Goal: Information Seeking & Learning: Understand process/instructions

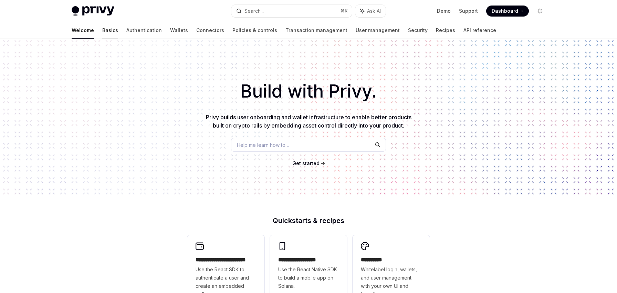
click at [102, 32] on link "Basics" at bounding box center [110, 30] width 16 height 17
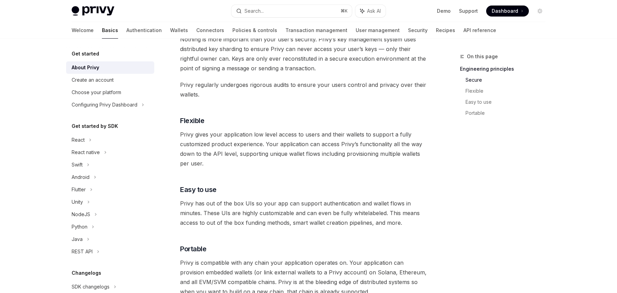
scroll to position [310, 0]
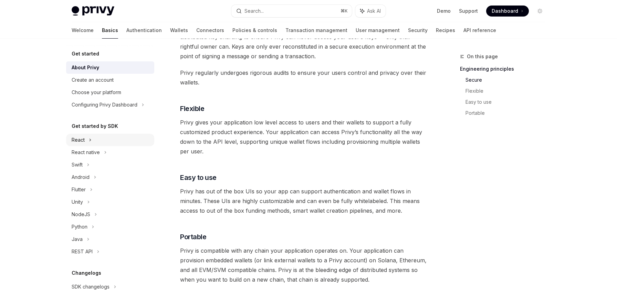
click at [115, 139] on div "React" at bounding box center [110, 140] width 88 height 12
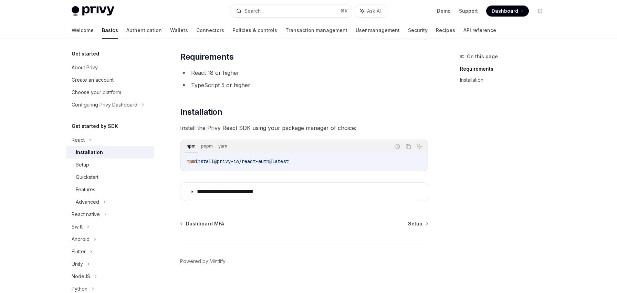
scroll to position [41, 0]
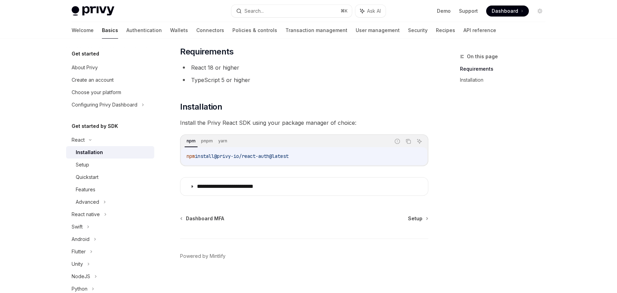
click at [212, 159] on code "npm install @privy-io/react-auth@latest" at bounding box center [304, 156] width 235 height 8
click at [213, 158] on span "install" at bounding box center [204, 156] width 19 height 6
click at [216, 155] on span "@privy-io/react-auth@latest" at bounding box center [243, 156] width 74 height 6
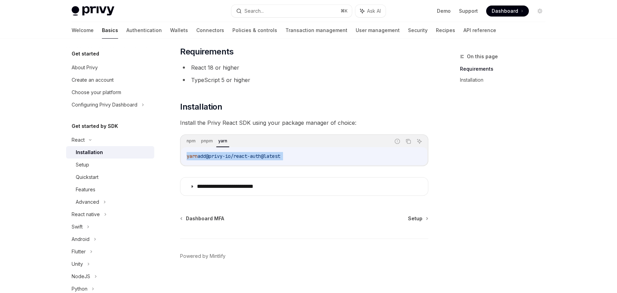
click at [216, 155] on span "@privy-io/react-auth@latest" at bounding box center [243, 156] width 74 height 6
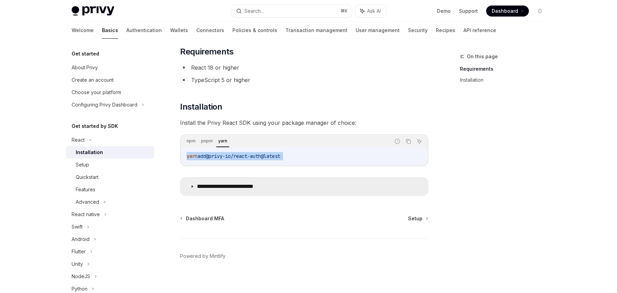
copy div "yarn add @privy-io/react-auth@latest"
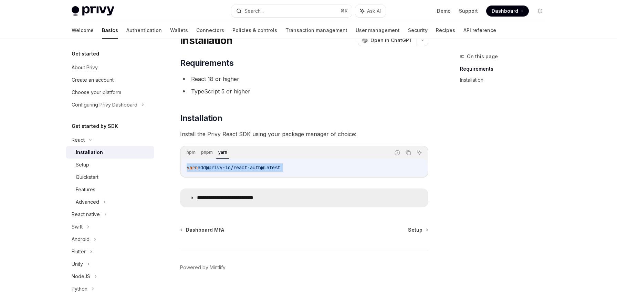
scroll to position [30, 0]
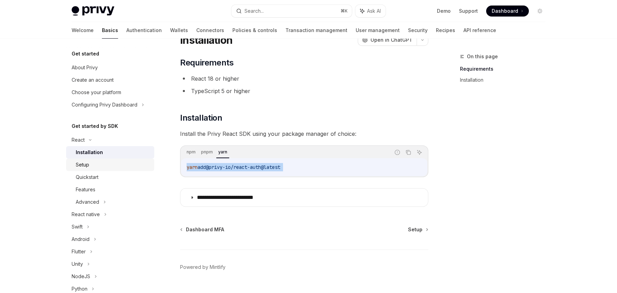
click at [136, 163] on div "Setup" at bounding box center [113, 165] width 74 height 8
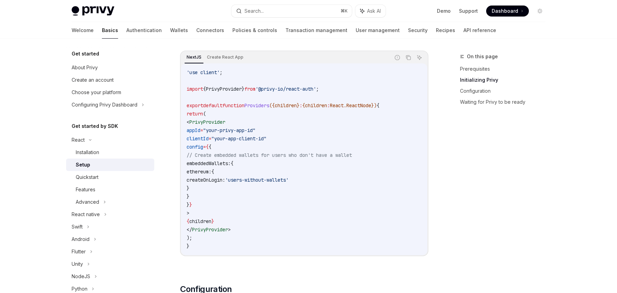
scroll to position [238, 0]
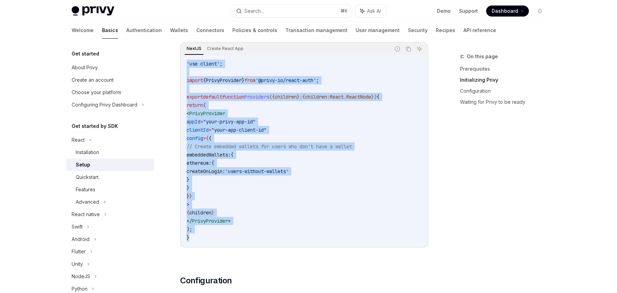
drag, startPoint x: 200, startPoint y: 244, endPoint x: 184, endPoint y: 66, distance: 178.4
click at [184, 66] on div "'use client' ; import { PrivyProvider } from '@privy-io/react-auth' ; export de…" at bounding box center [304, 151] width 246 height 192
click at [411, 49] on button "Copy the contents from the code block" at bounding box center [408, 48] width 9 height 9
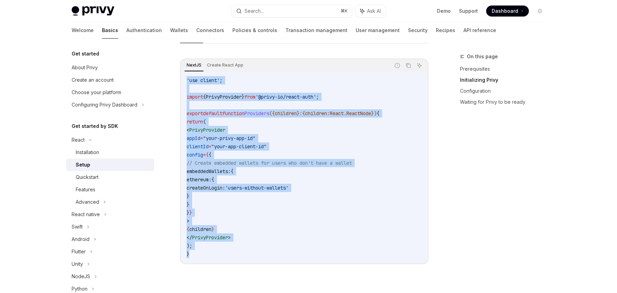
scroll to position [260, 0]
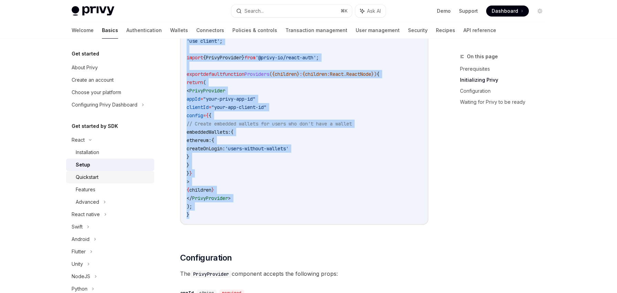
click at [143, 175] on div "Quickstart" at bounding box center [113, 177] width 74 height 8
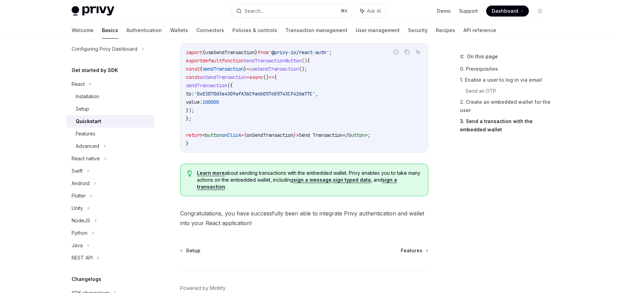
scroll to position [708, 0]
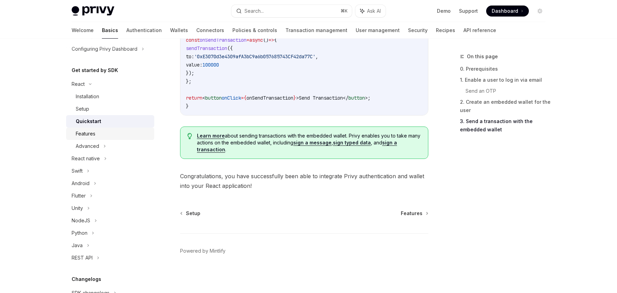
click at [138, 137] on div "Features" at bounding box center [113, 134] width 74 height 8
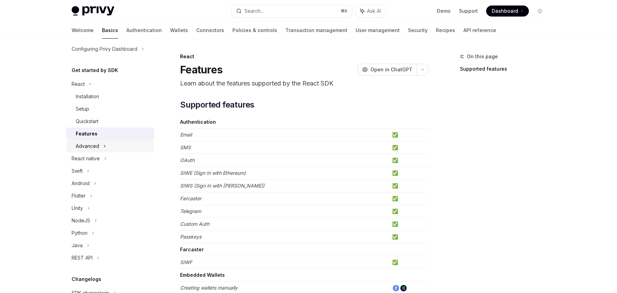
click at [136, 145] on div "Advanced" at bounding box center [110, 146] width 88 height 12
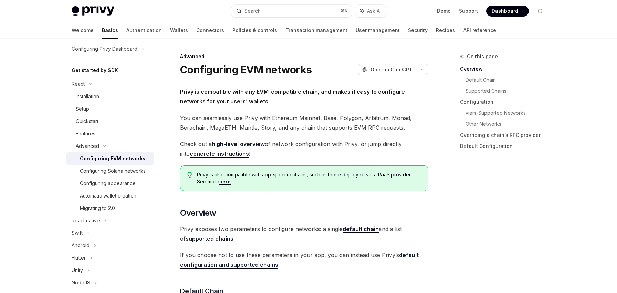
scroll to position [139, 0]
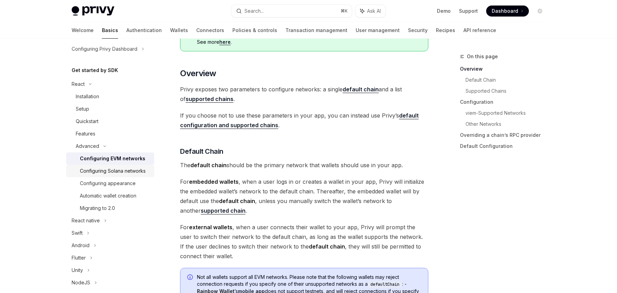
click at [150, 167] on div "Configuring Solana networks" at bounding box center [115, 171] width 70 height 8
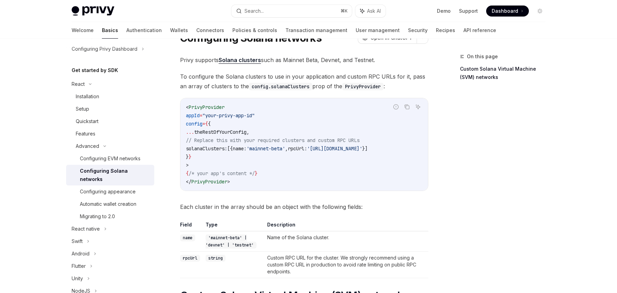
scroll to position [40, 0]
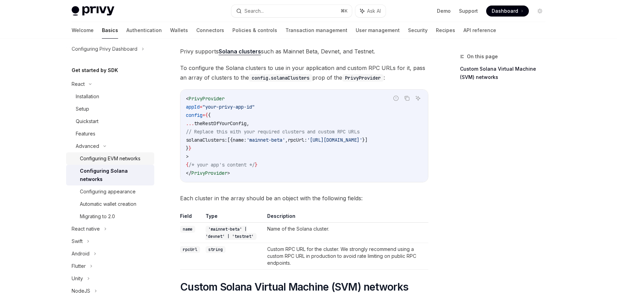
click at [139, 158] on div "Configuring EVM networks" at bounding box center [110, 158] width 61 height 8
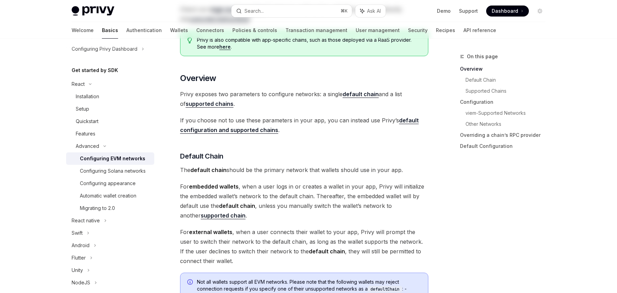
scroll to position [252, 0]
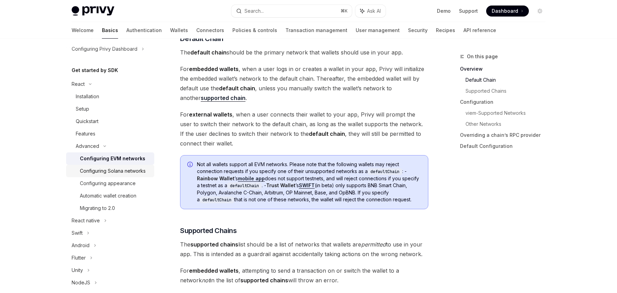
click at [154, 168] on link "Configuring Solana networks" at bounding box center [110, 171] width 88 height 12
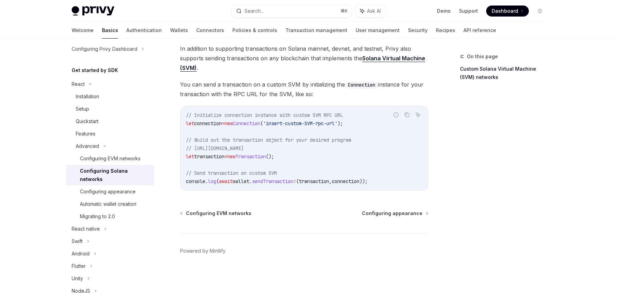
scroll to position [301, 0]
click at [121, 110] on div "Setup" at bounding box center [113, 109] width 74 height 8
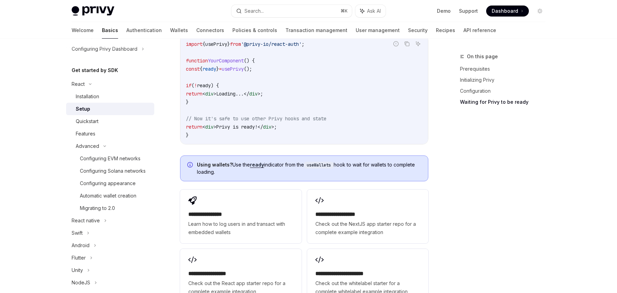
scroll to position [777, 0]
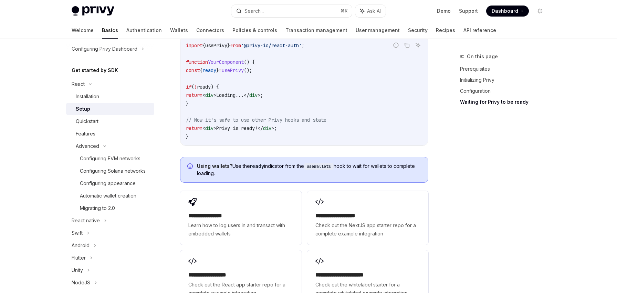
click at [237, 70] on span "usePrivy" at bounding box center [233, 70] width 22 height 6
copy code "const { ready } = usePrivy ();"
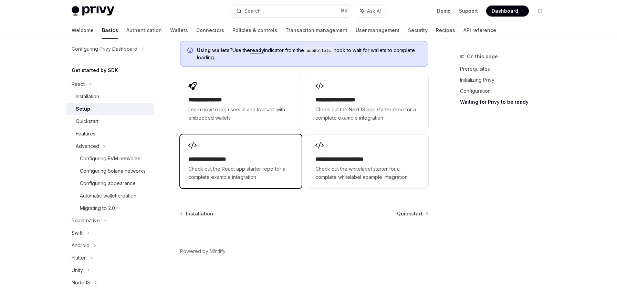
scroll to position [650, 0]
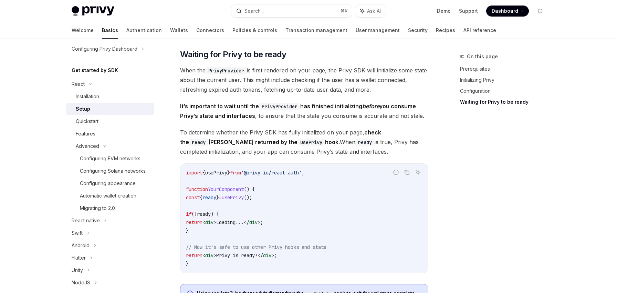
click at [216, 196] on span "ready" at bounding box center [210, 197] width 14 height 6
copy span "ready"
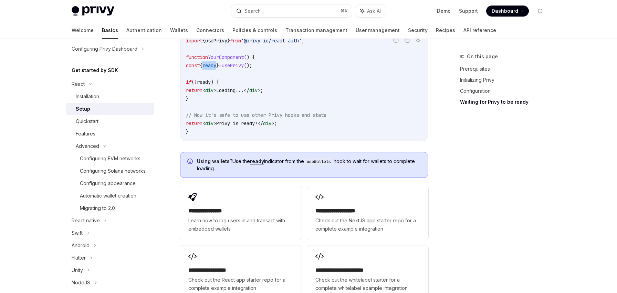
scroll to position [789, 0]
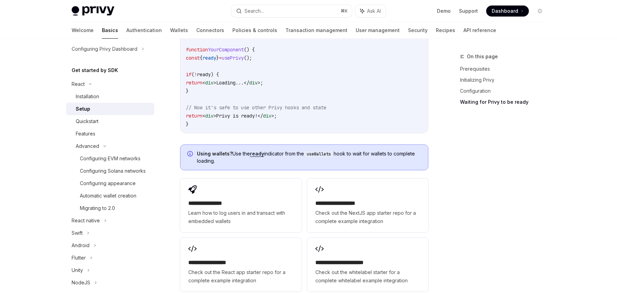
click at [252, 120] on code "import { usePrivy } from '@privy-io/react-auth' ; function YourComponent () { c…" at bounding box center [304, 78] width 237 height 99
click at [252, 119] on code "import { usePrivy } from '@privy-io/react-auth' ; function YourComponent () { c…" at bounding box center [304, 78] width 237 height 99
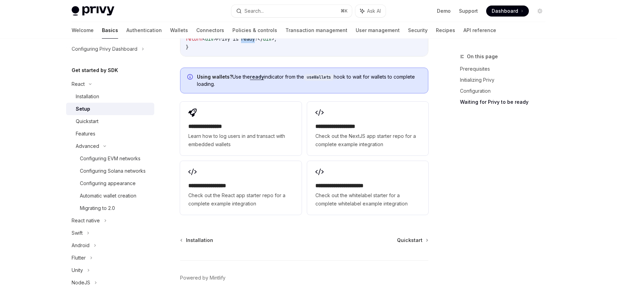
scroll to position [871, 0]
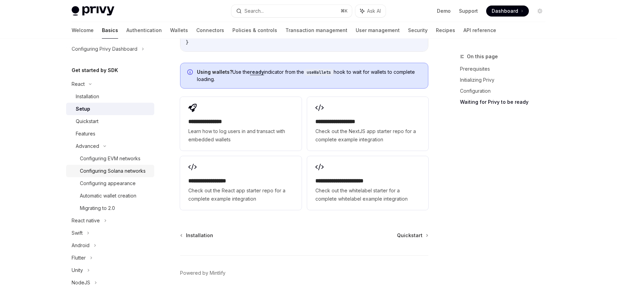
click at [122, 167] on div "Configuring Solana networks" at bounding box center [113, 171] width 66 height 8
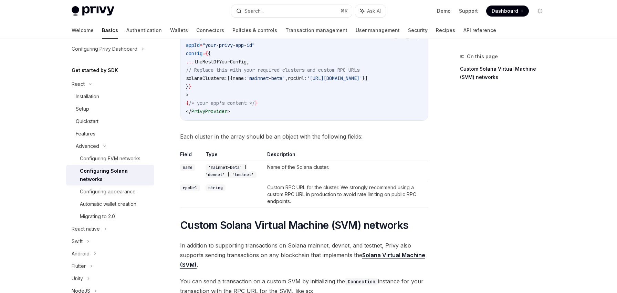
scroll to position [97, 0]
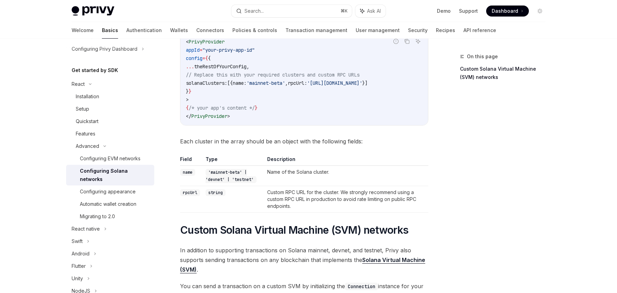
click at [264, 77] on span "// Replace this with your required clusters and custom RPC URLs" at bounding box center [273, 75] width 174 height 6
click at [247, 82] on span "name:" at bounding box center [240, 83] width 14 height 6
copy code "solanaClusters: [{ name: 'mainnet-beta' , rpcUrl: '[URL][DOMAIN_NAME]' }]"
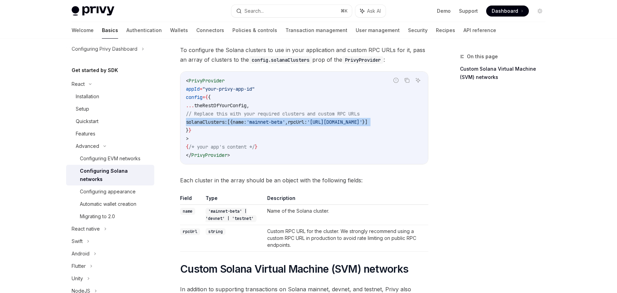
scroll to position [0, 0]
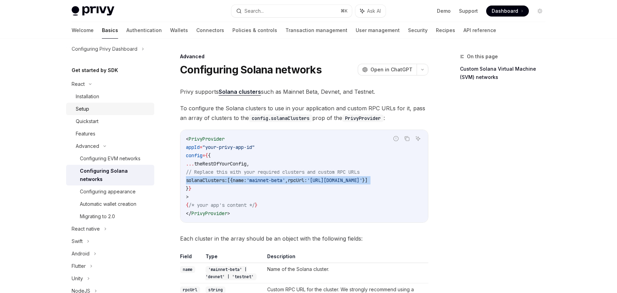
click at [123, 107] on div "Setup" at bounding box center [113, 109] width 74 height 8
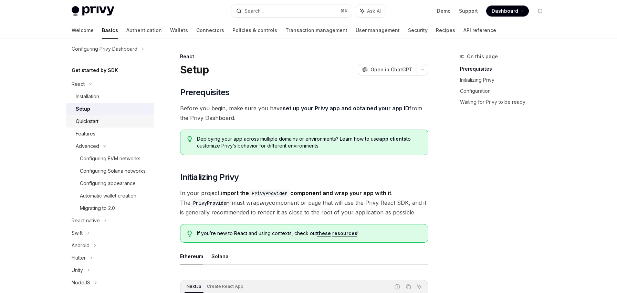
click at [122, 120] on div "Quickstart" at bounding box center [113, 121] width 74 height 8
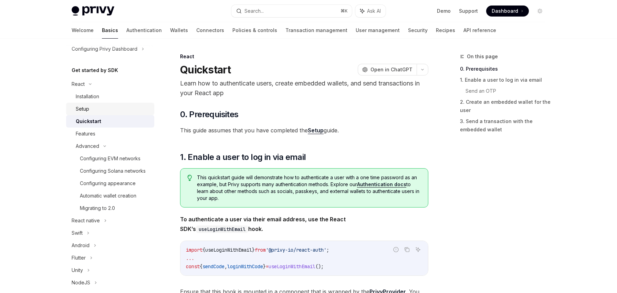
click at [125, 112] on div "Setup" at bounding box center [113, 109] width 74 height 8
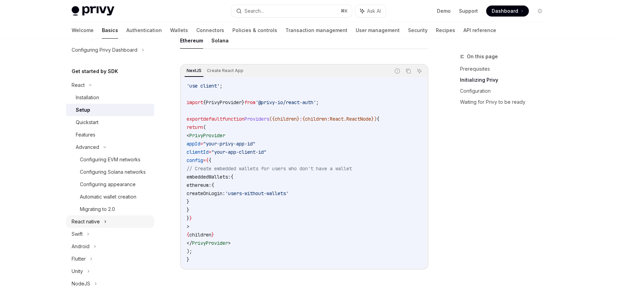
scroll to position [55, 0]
click at [108, 175] on div "Configuring Solana networks" at bounding box center [113, 171] width 66 height 8
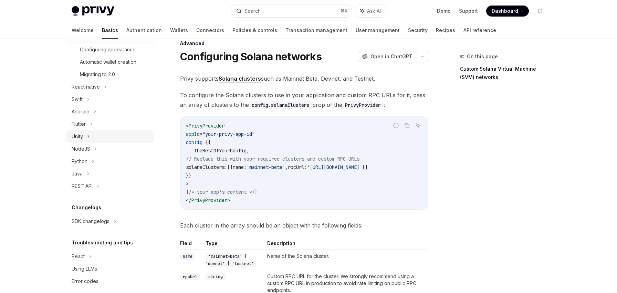
scroll to position [16, 0]
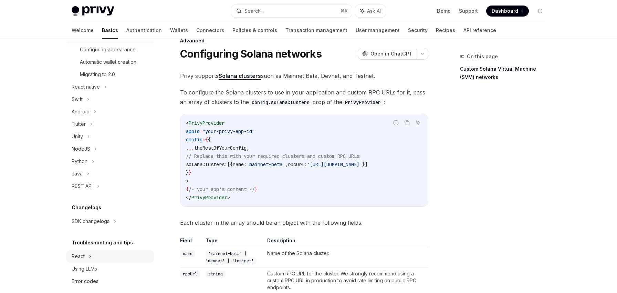
click at [103, 250] on div "React" at bounding box center [110, 256] width 88 height 12
type textarea "*"
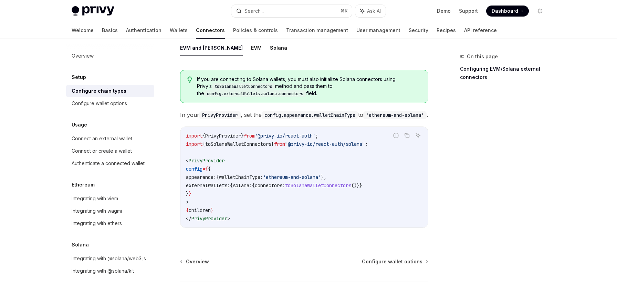
scroll to position [113, 0]
click at [216, 175] on span "appearance:" at bounding box center [201, 176] width 30 height 6
click at [227, 181] on span "externalWallets:" at bounding box center [208, 184] width 44 height 6
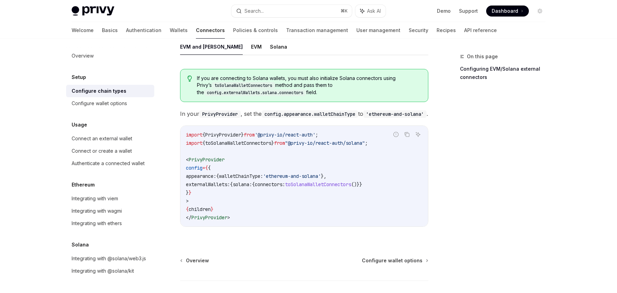
click at [227, 181] on span "externalWallets:" at bounding box center [208, 184] width 44 height 6
click at [230, 181] on span "externalWallets:" at bounding box center [208, 184] width 44 height 6
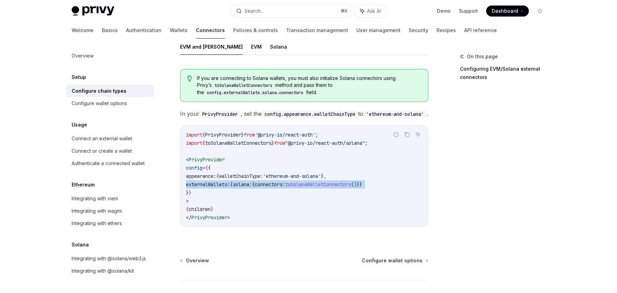
copy code "externalWallets: { solana: { connectors: toSolanaWalletConnectors ()}}"
type textarea "*"
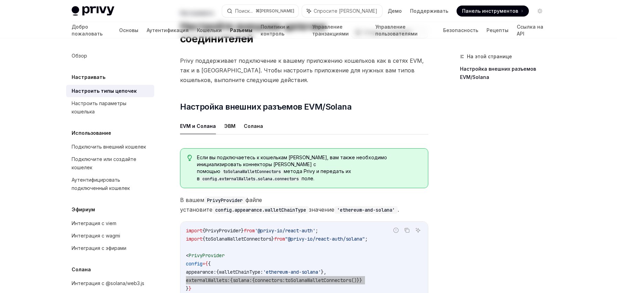
scroll to position [0, 0]
